Goal: Task Accomplishment & Management: Manage account settings

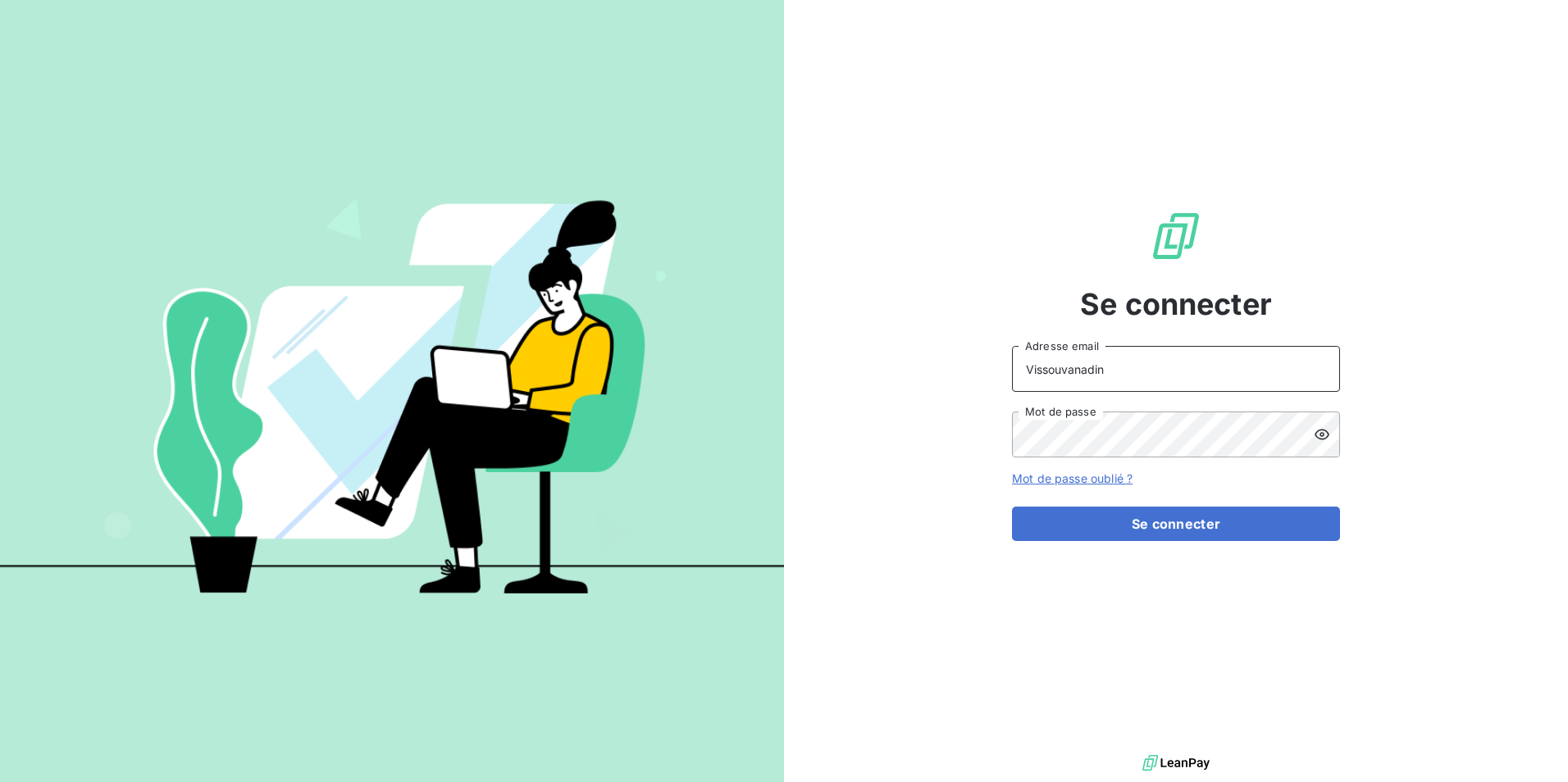
drag, startPoint x: 925, startPoint y: 357, endPoint x: 700, endPoint y: 335, distance: 226.1
click at [700, 336] on div "Se connecter Vissouvanadin Adresse email Mot de passe Mot de passe oublié ? Se …" at bounding box center [784, 391] width 1568 height 782
type input "kugen.vissouvanadin@orixamedia.com"
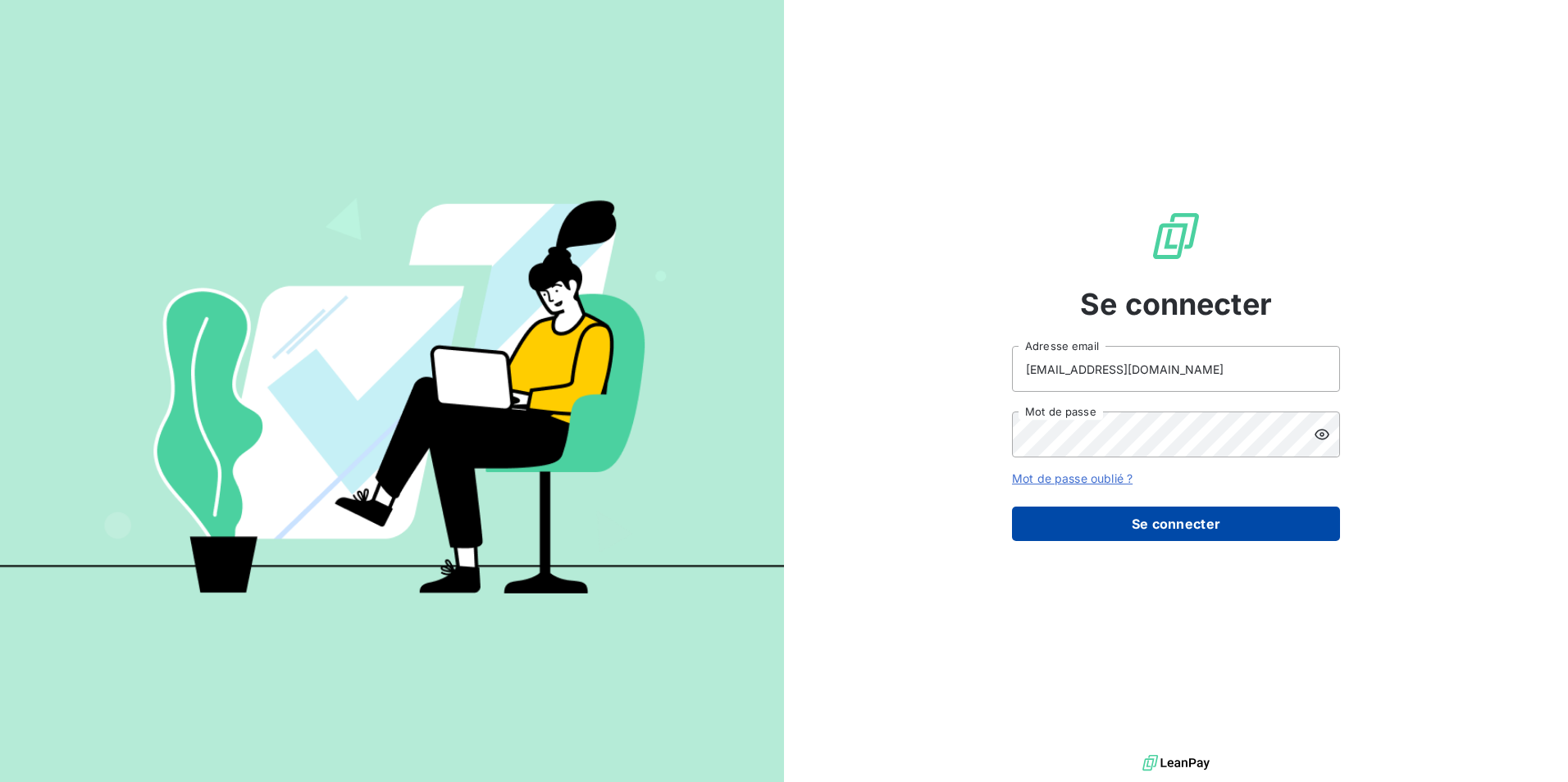
click at [1101, 527] on button "Se connecter" at bounding box center [1176, 523] width 328 height 34
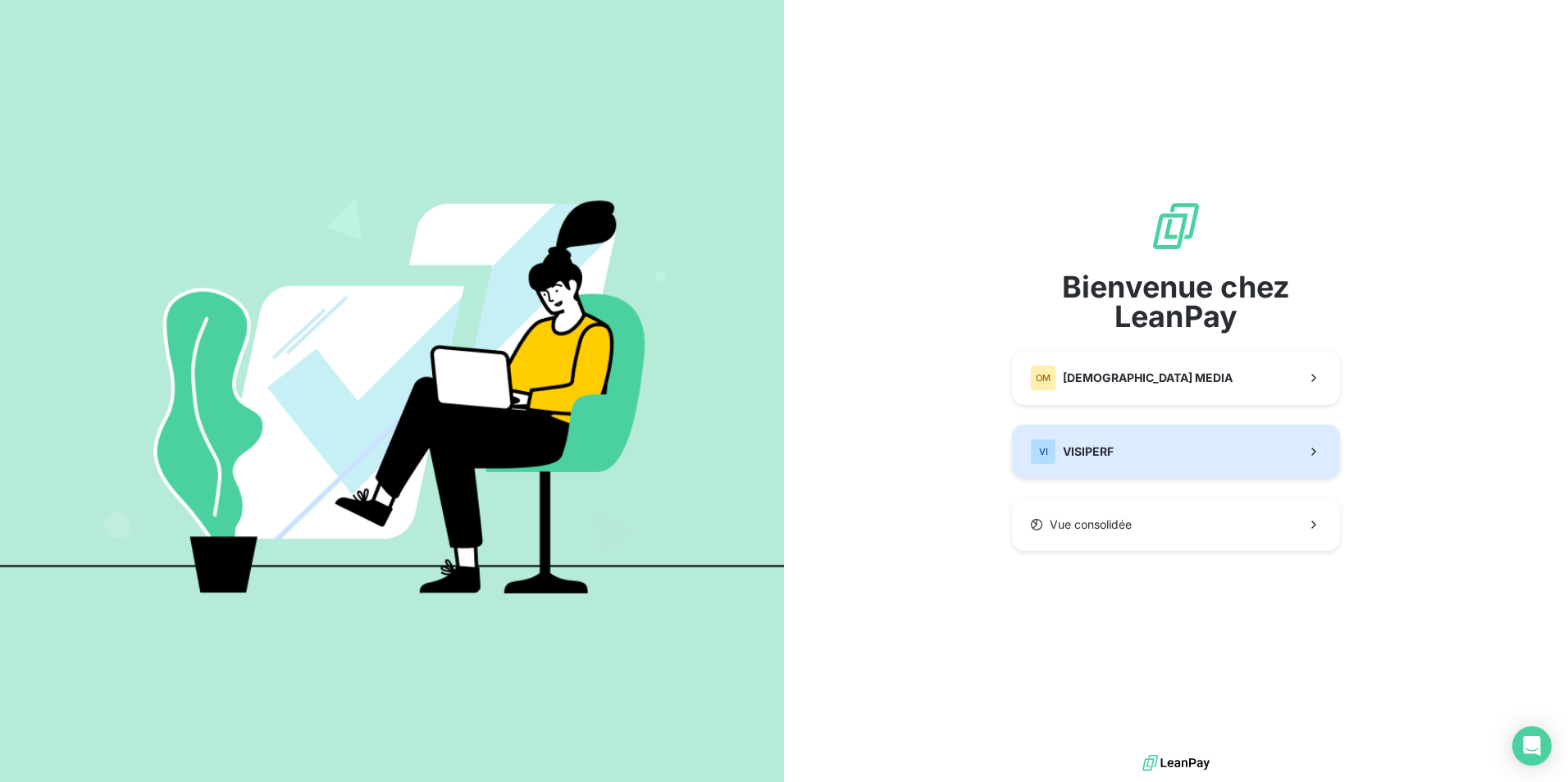
click at [1222, 470] on button "VI VISIPERF" at bounding box center [1176, 452] width 328 height 54
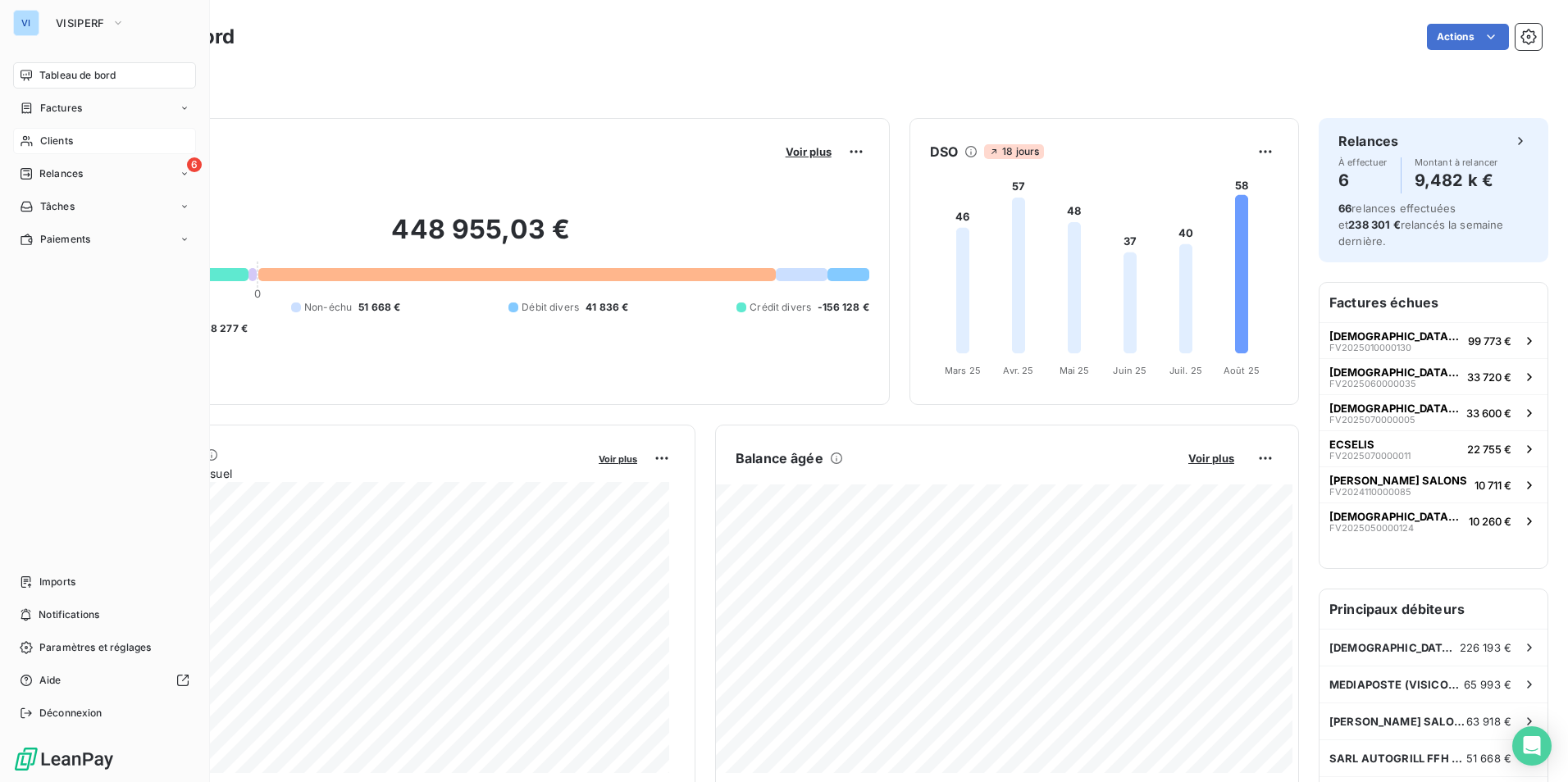
click at [42, 133] on div "Clients" at bounding box center [104, 141] width 183 height 27
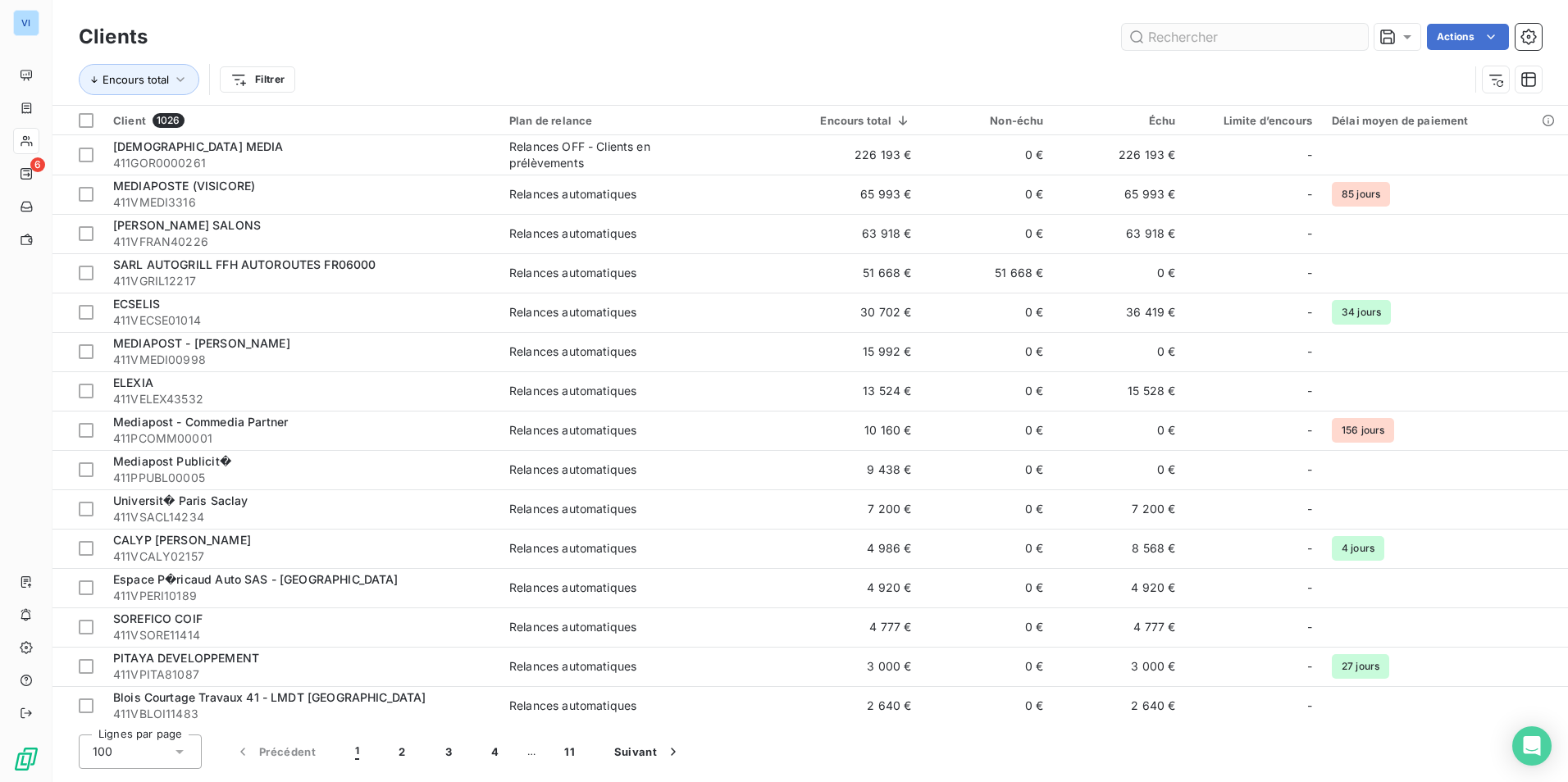
click at [1178, 43] on input "text" at bounding box center [1245, 37] width 246 height 27
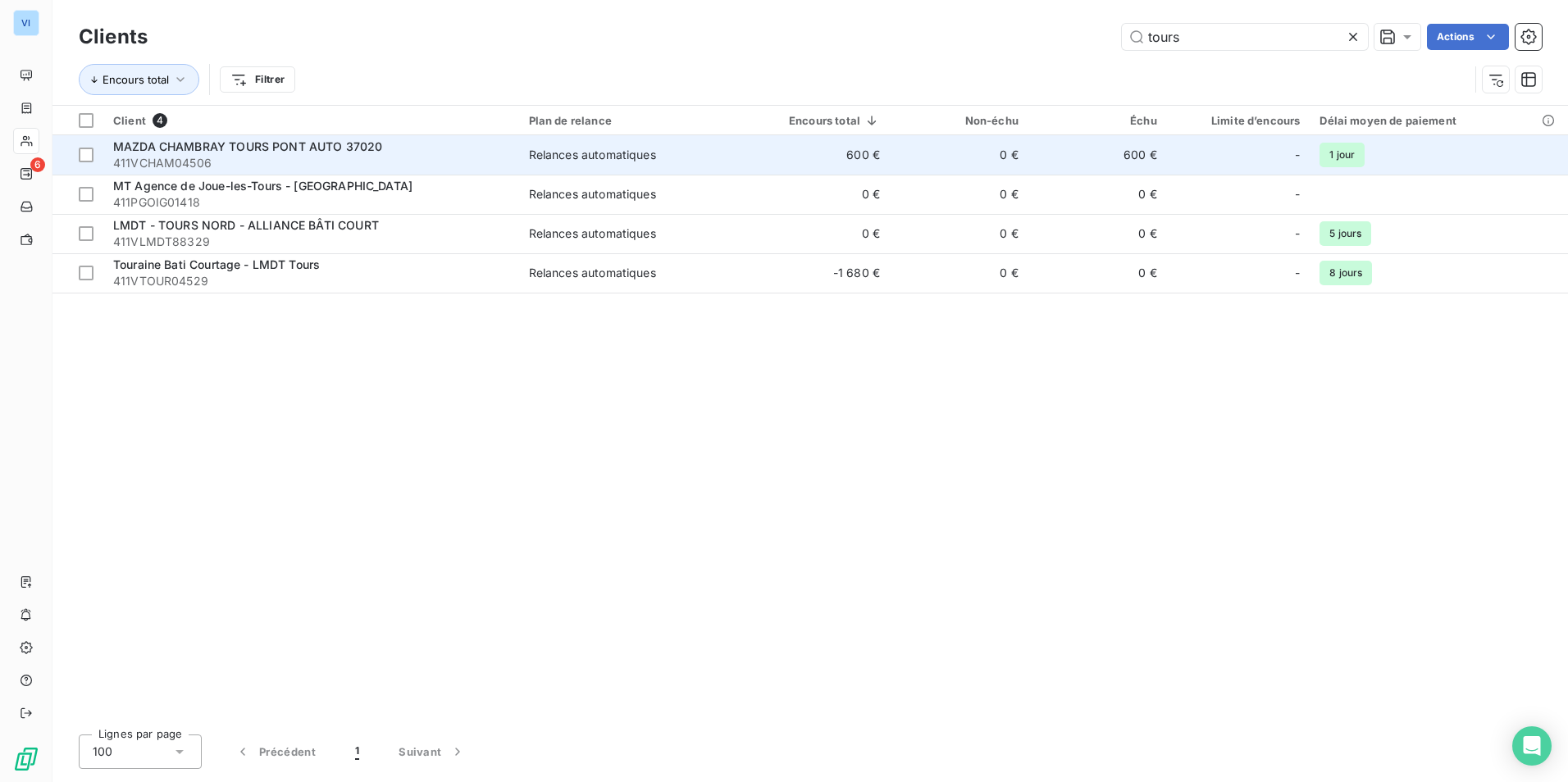
type input "tours"
click at [822, 145] on td "600 €" at bounding box center [816, 155] width 146 height 40
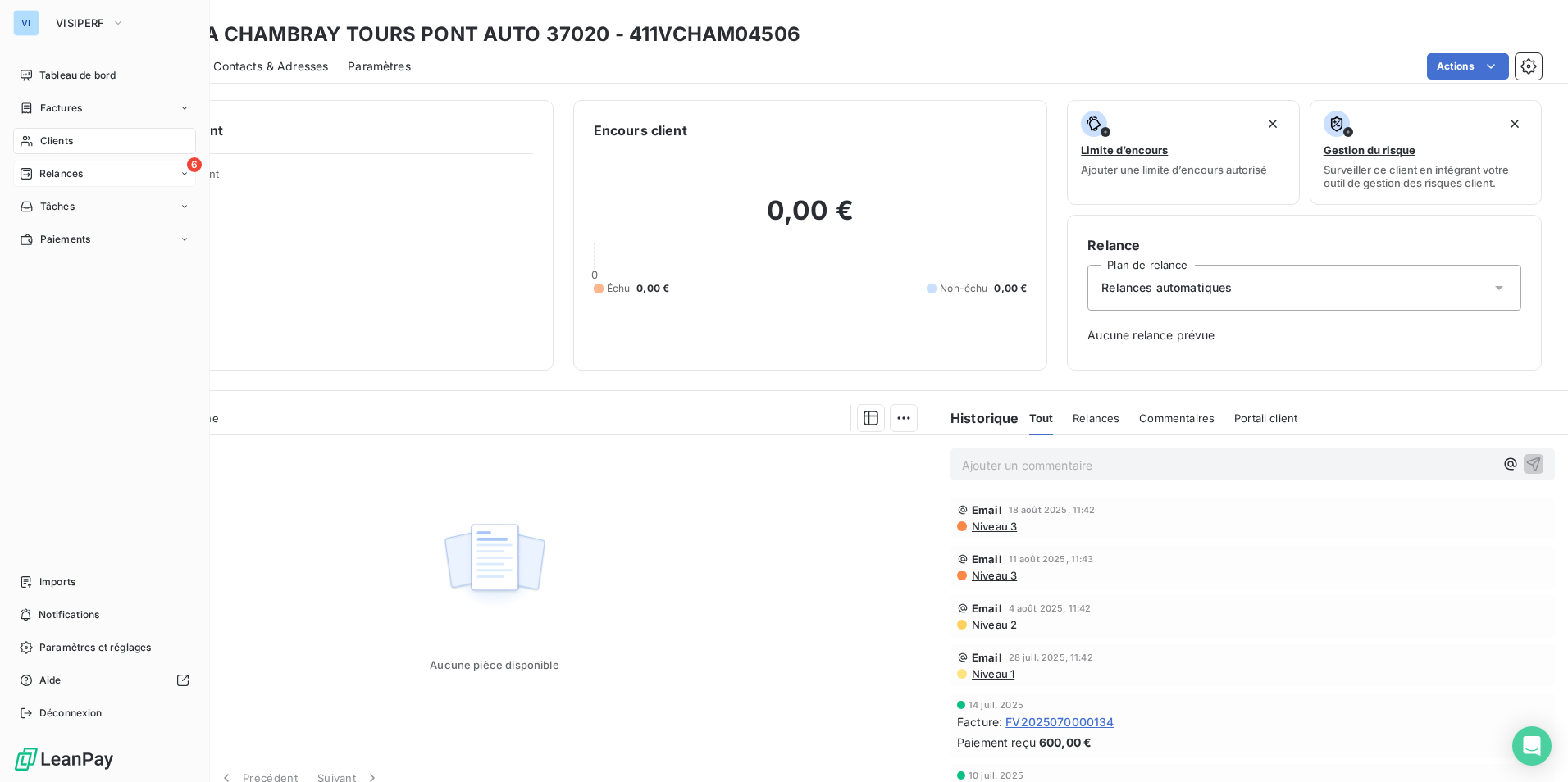
click at [32, 178] on icon at bounding box center [26, 173] width 13 height 13
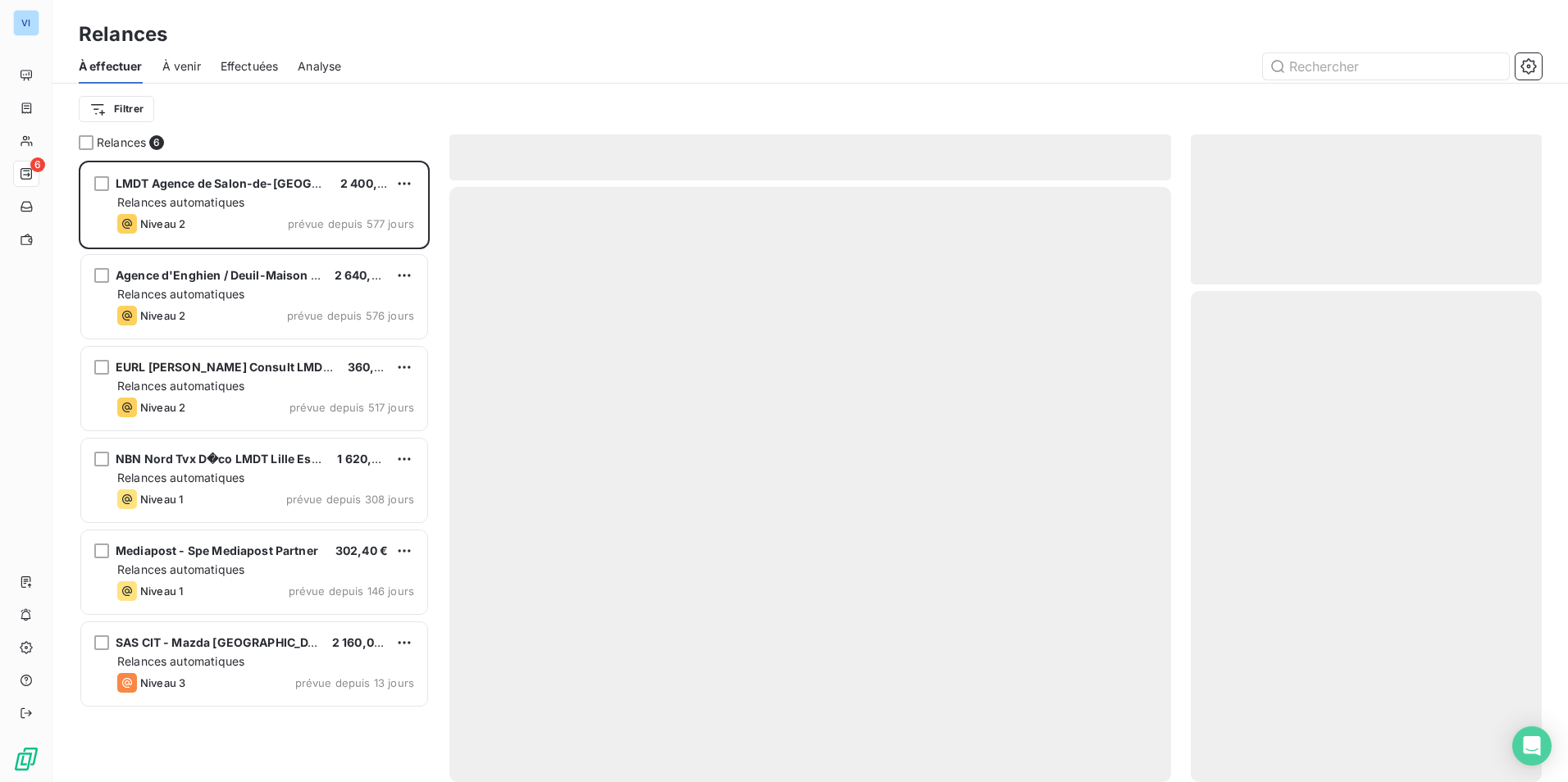
scroll to position [609, 339]
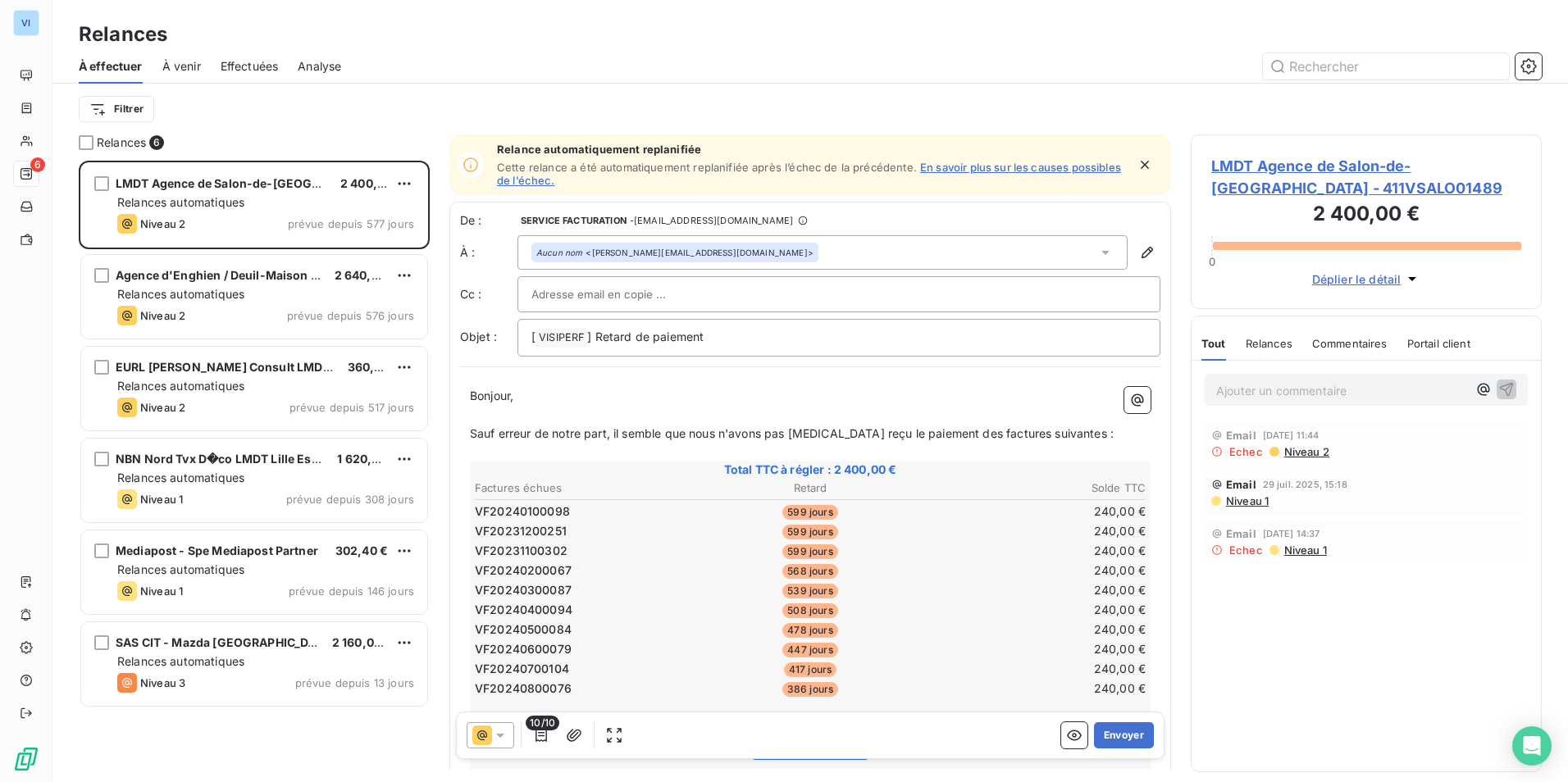
click at [180, 59] on span "À venir" at bounding box center [182, 66] width 39 height 17
